Goal: Transaction & Acquisition: Purchase product/service

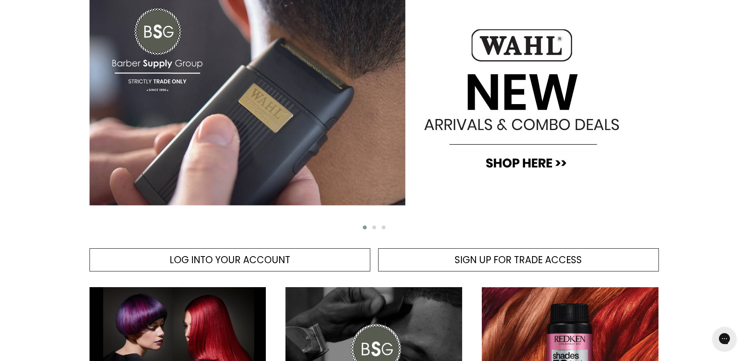
scroll to position [157, 0]
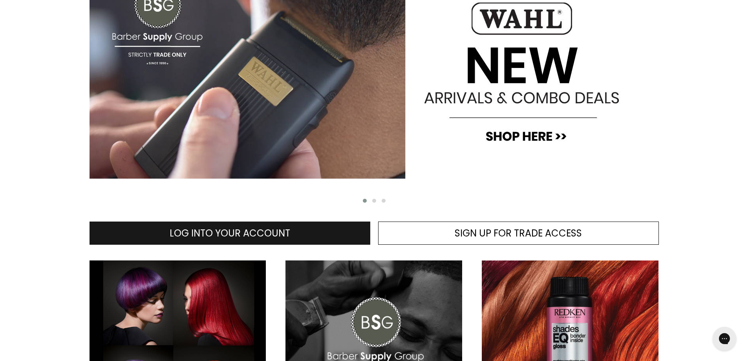
click at [227, 230] on span "LOG INTO YOUR ACCOUNT" at bounding box center [230, 233] width 121 height 13
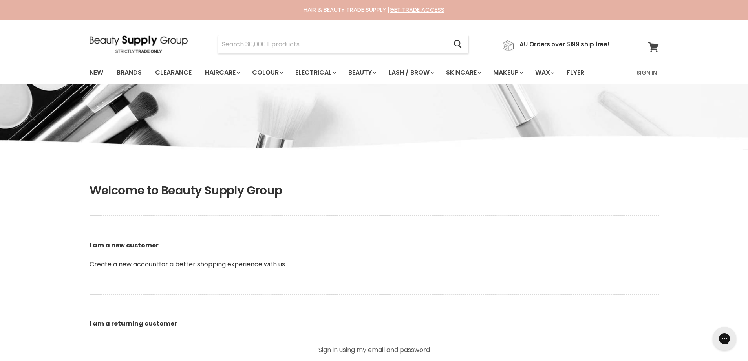
click at [656, 46] on span at bounding box center [658, 42] width 9 height 9
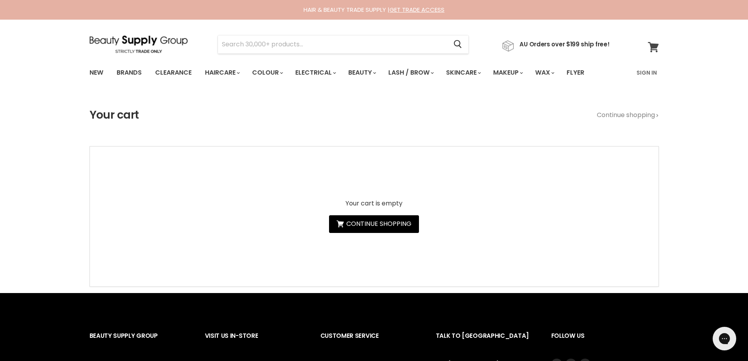
click at [660, 53] on link "View cart" at bounding box center [653, 47] width 19 height 18
click at [386, 228] on link "Continue shopping" at bounding box center [374, 224] width 90 height 18
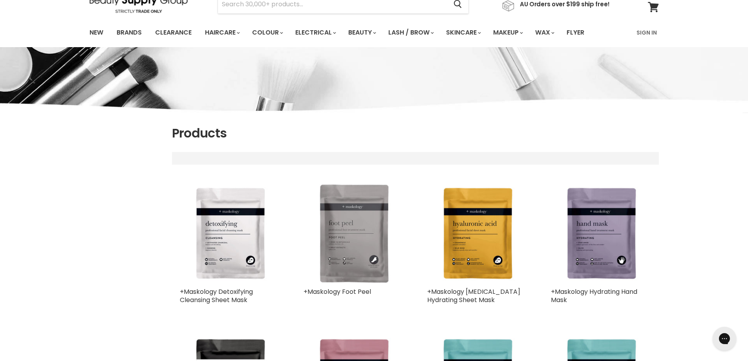
scroll to position [157, 0]
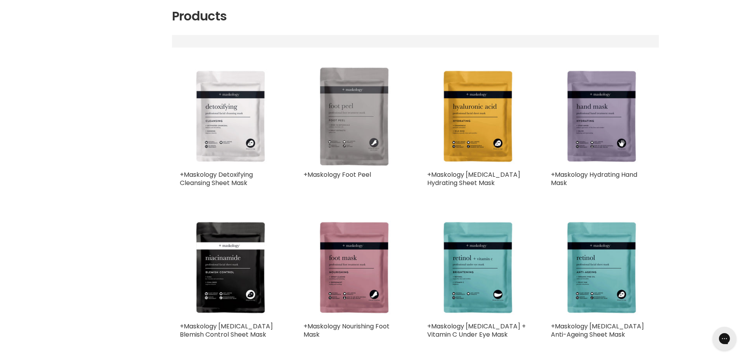
click at [241, 115] on img "Main content" at bounding box center [230, 116] width 100 height 100
select select "title-ascending"
